Goal: Information Seeking & Learning: Find specific fact

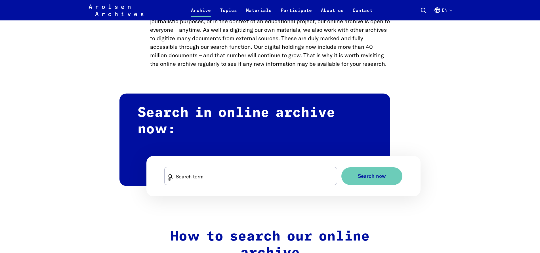
scroll to position [319, 0]
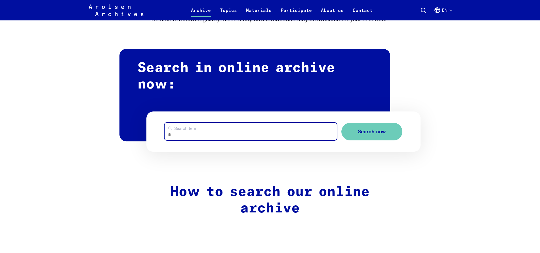
click at [183, 133] on input "Search term" at bounding box center [251, 131] width 173 height 17
type input "**********"
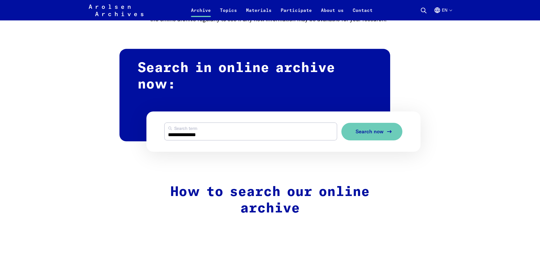
click at [371, 135] on span "Search now" at bounding box center [370, 132] width 28 height 6
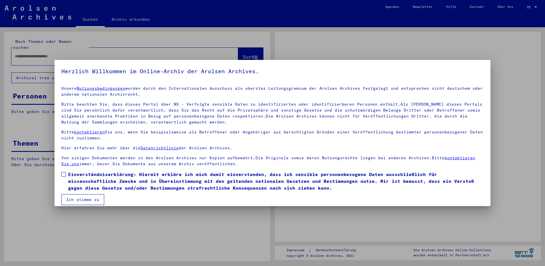
type input "**********"
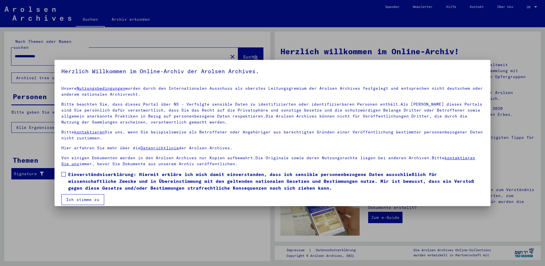
click at [62, 173] on span at bounding box center [63, 174] width 5 height 5
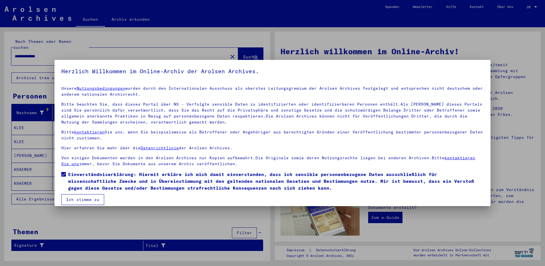
click at [71, 197] on button "Ich stimme zu" at bounding box center [82, 199] width 43 height 11
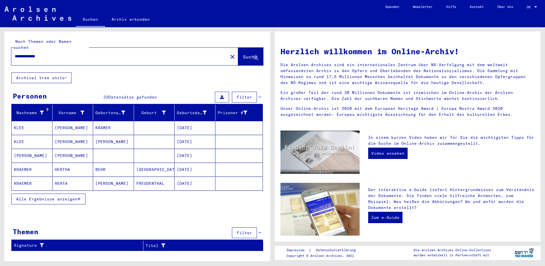
click at [53, 196] on span "Alle Ergebnisse anzeigen" at bounding box center [46, 198] width 61 height 5
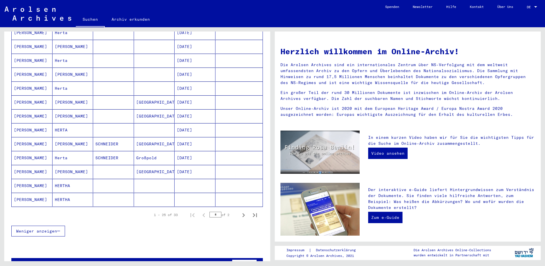
scroll to position [274, 0]
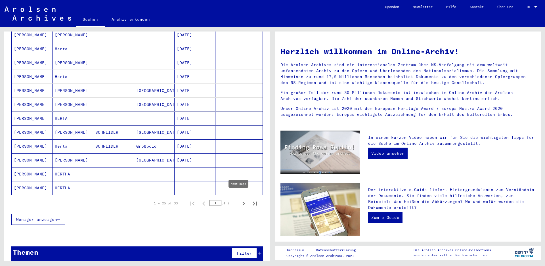
click at [240, 200] on icon "Next page" at bounding box center [244, 204] width 8 height 8
type input "*"
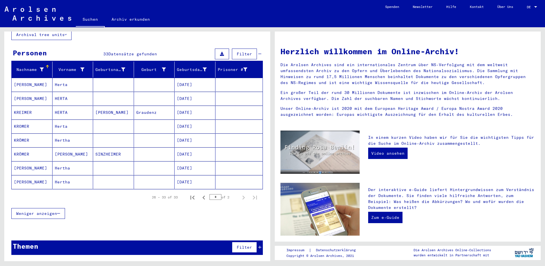
scroll to position [37, 0]
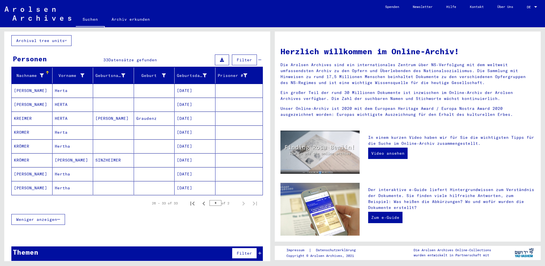
click at [65, 112] on mat-cell "HERTA" at bounding box center [73, 119] width 41 height 14
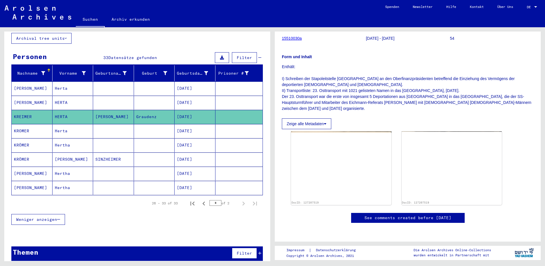
scroll to position [142, 0]
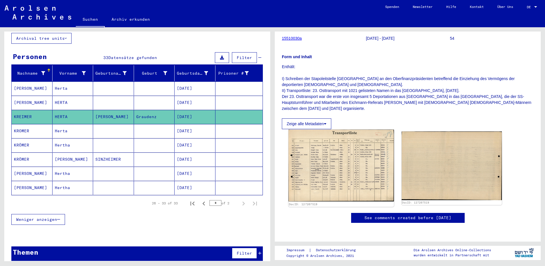
click at [341, 130] on img at bounding box center [340, 166] width 105 height 72
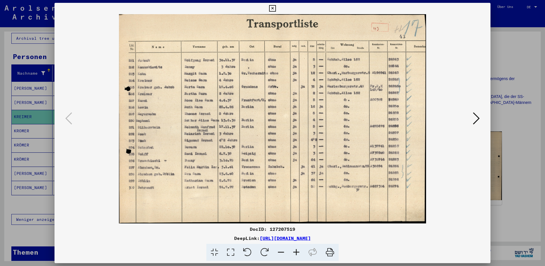
click at [298, 248] on icon at bounding box center [296, 252] width 15 height 17
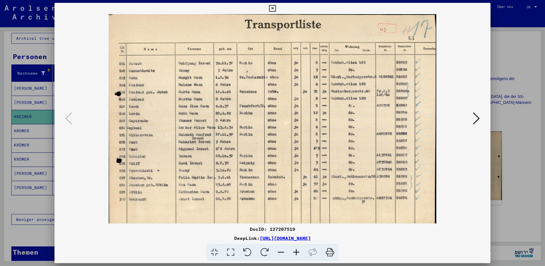
click at [298, 248] on icon at bounding box center [296, 252] width 15 height 17
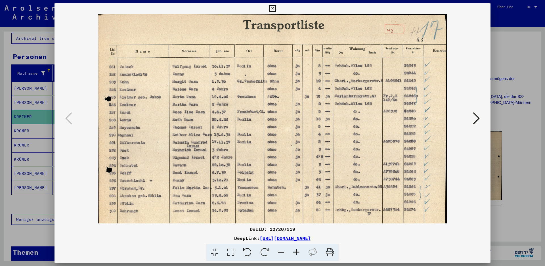
click at [298, 248] on icon at bounding box center [296, 252] width 15 height 17
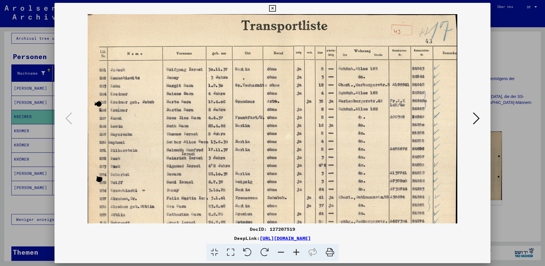
click at [298, 248] on icon at bounding box center [296, 252] width 15 height 17
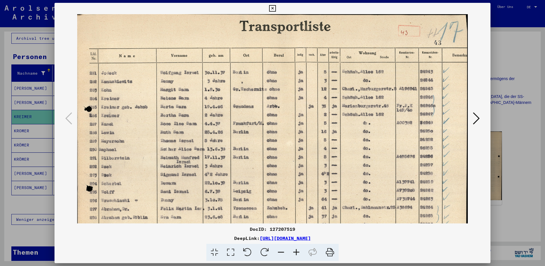
click at [276, 7] on icon at bounding box center [272, 8] width 7 height 7
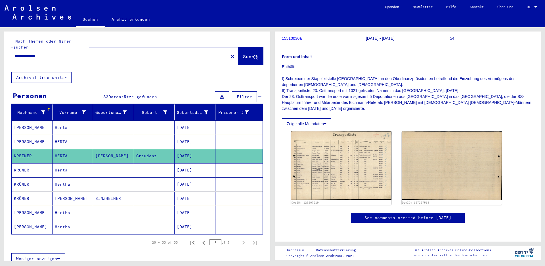
scroll to position [0, 0]
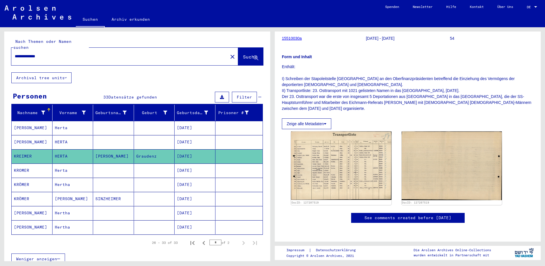
click at [54, 53] on input "**********" at bounding box center [120, 56] width 210 height 6
type input "*"
click at [243, 54] on span "Suche" at bounding box center [250, 57] width 14 height 6
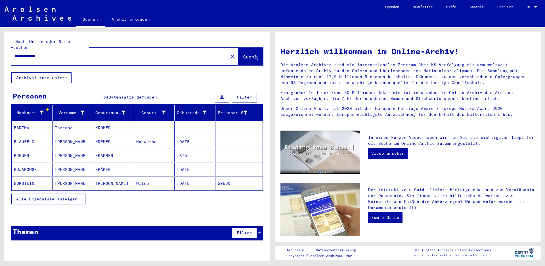
click at [60, 196] on span "Alle Ergebnisse anzeigen" at bounding box center [46, 198] width 61 height 5
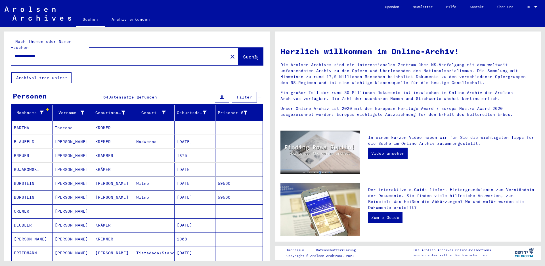
click at [55, 53] on input "**********" at bounding box center [118, 56] width 206 height 6
type input "*"
click at [243, 54] on span "Suche" at bounding box center [250, 57] width 14 height 6
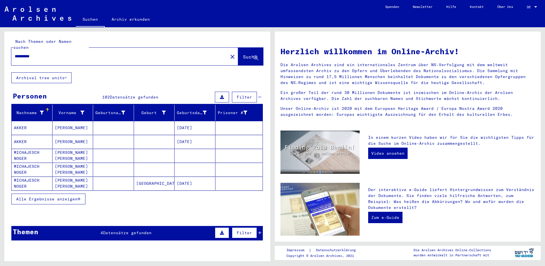
click at [66, 196] on span "Alle Ergebnisse anzeigen" at bounding box center [46, 198] width 61 height 5
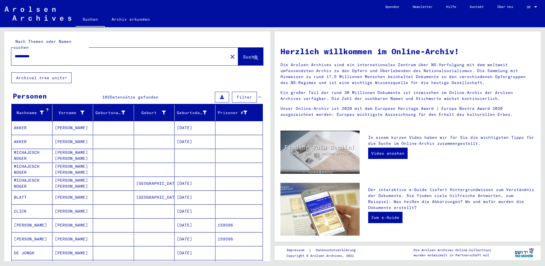
click at [44, 53] on input "**********" at bounding box center [118, 56] width 206 height 6
type input "*"
click at [243, 54] on span "Suche" at bounding box center [250, 57] width 14 height 6
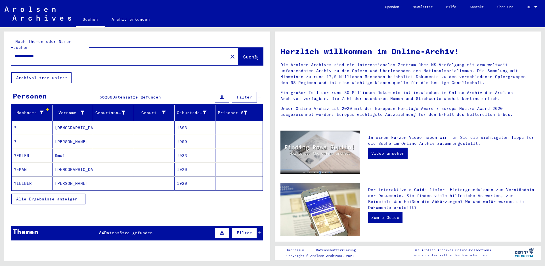
click at [64, 196] on button "Alle Ergebnisse anzeigen" at bounding box center [48, 199] width 74 height 11
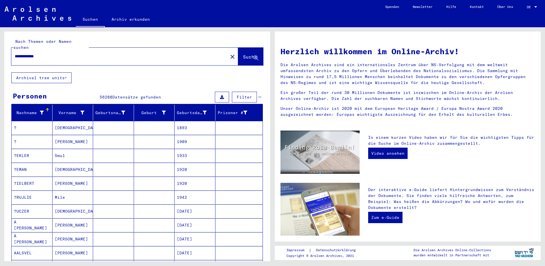
click at [51, 53] on input "**********" at bounding box center [118, 56] width 206 height 6
type input "*"
click at [243, 54] on span "Suche" at bounding box center [250, 57] width 14 height 6
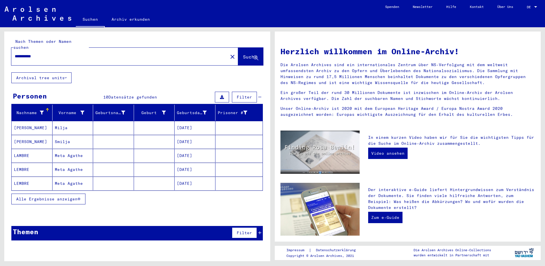
click at [55, 196] on span "Alle Ergebnisse anzeigen" at bounding box center [46, 198] width 61 height 5
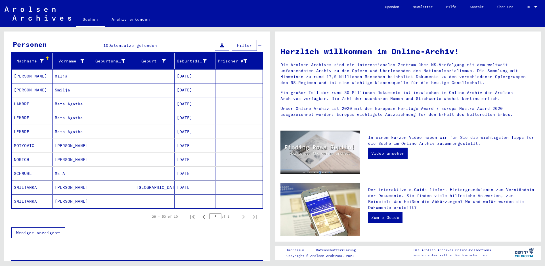
scroll to position [64, 0]
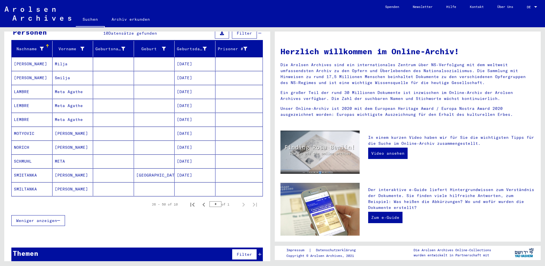
click at [181, 154] on mat-cell "04/01/1876" at bounding box center [195, 161] width 41 height 14
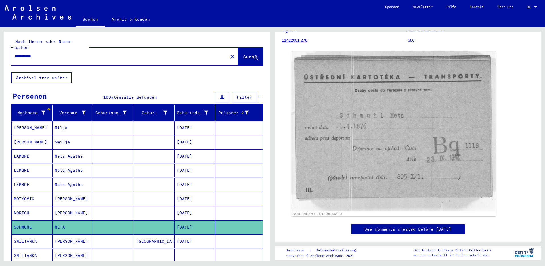
click at [46, 53] on input "**********" at bounding box center [120, 56] width 210 height 6
type input "*"
click at [243, 54] on span "Suche" at bounding box center [250, 57] width 14 height 6
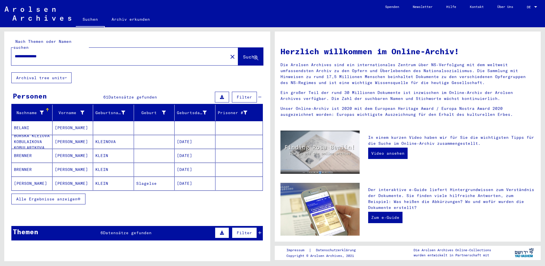
click at [44, 196] on span "Alle Ergebnisse anzeigen" at bounding box center [46, 198] width 61 height 5
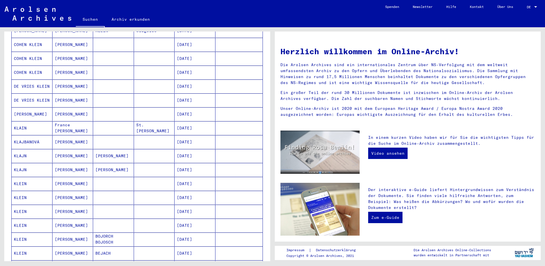
scroll to position [156, 0]
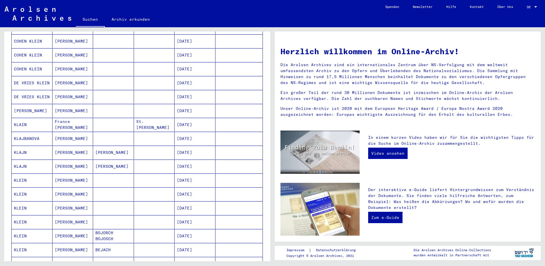
click at [184, 188] on mat-cell "08/14/1866" at bounding box center [195, 194] width 41 height 14
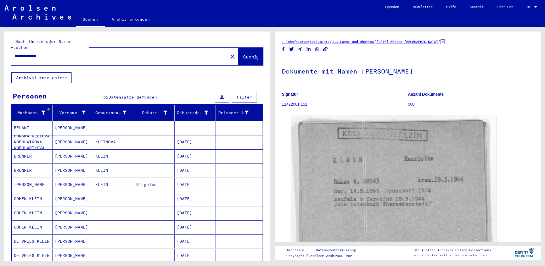
click at [56, 53] on input "**********" at bounding box center [120, 56] width 210 height 6
type input "*"
click at [243, 54] on span "Suche" at bounding box center [250, 57] width 14 height 6
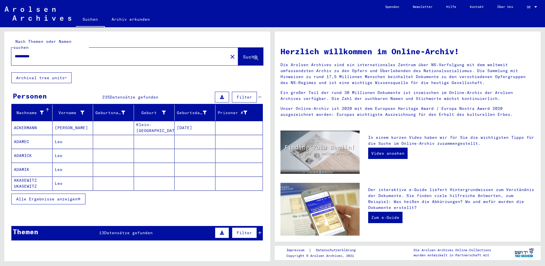
click at [56, 196] on span "Alle Ergebnisse anzeigen" at bounding box center [46, 198] width 61 height 5
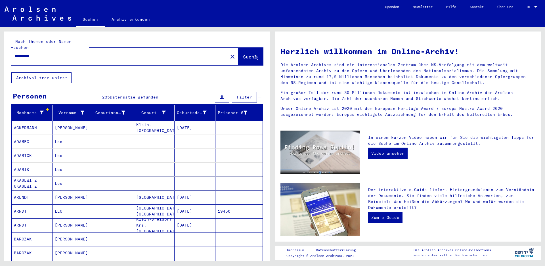
click at [44, 53] on input "**********" at bounding box center [118, 56] width 206 height 6
type input "*"
type input "**********"
click at [243, 54] on span "Suche" at bounding box center [250, 57] width 14 height 6
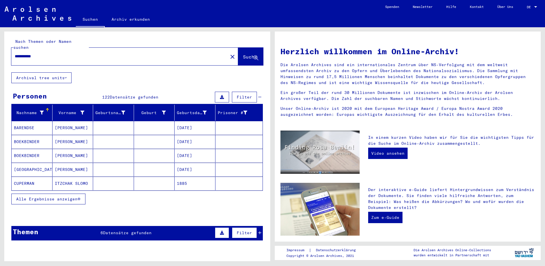
click at [59, 196] on span "Alle Ergebnisse anzeigen" at bounding box center [46, 198] width 61 height 5
